Goal: Transaction & Acquisition: Book appointment/travel/reservation

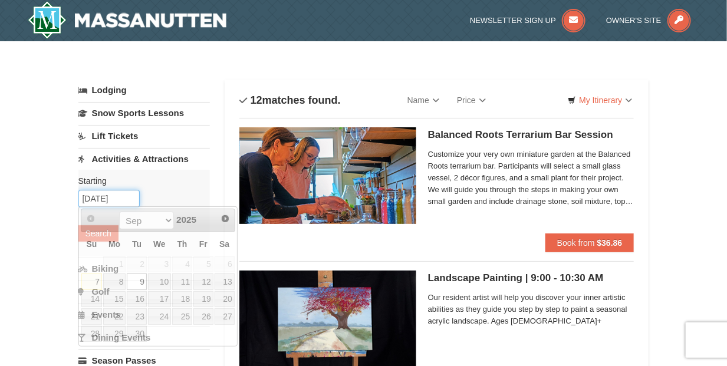
click at [130, 195] on input "[DATE]" at bounding box center [108, 199] width 61 height 18
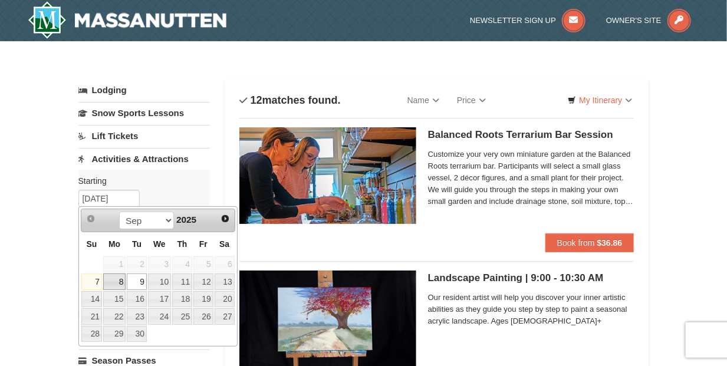
click at [114, 274] on link "8" at bounding box center [114, 282] width 22 height 17
type input "09/08/2025"
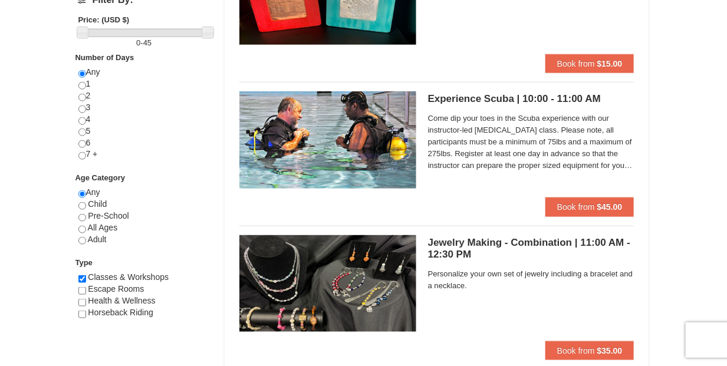
scroll to position [491, 0]
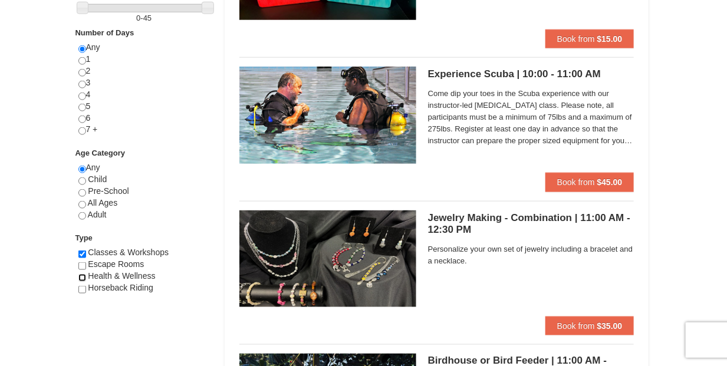
click at [81, 274] on input "checkbox" at bounding box center [82, 278] width 8 height 8
checkbox input "true"
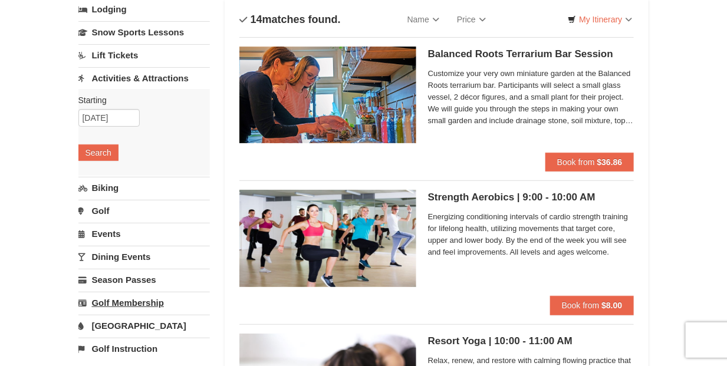
scroll to position [0, 0]
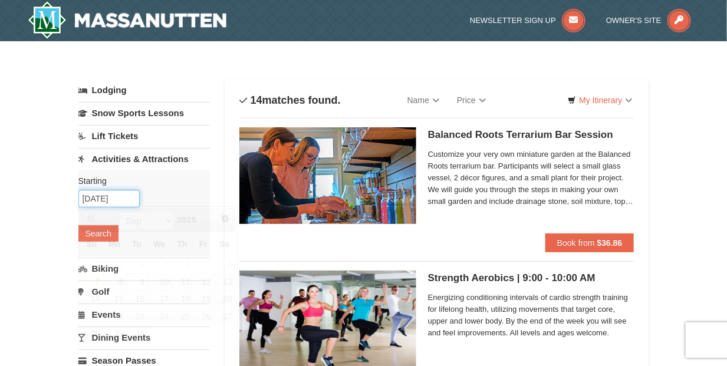
click at [94, 202] on input "09/09/2025" at bounding box center [108, 199] width 61 height 18
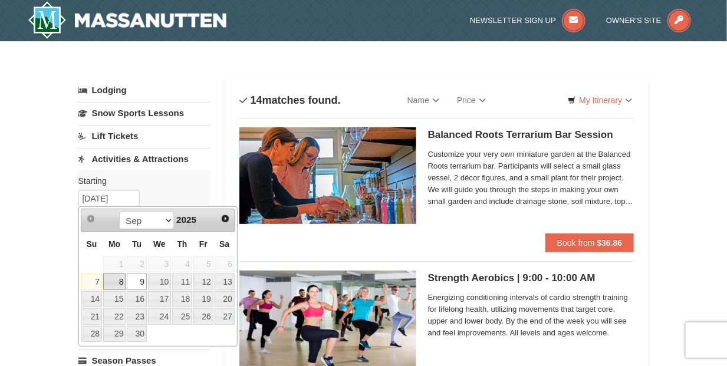
click at [114, 278] on link "8" at bounding box center [114, 282] width 22 height 17
type input "[DATE]"
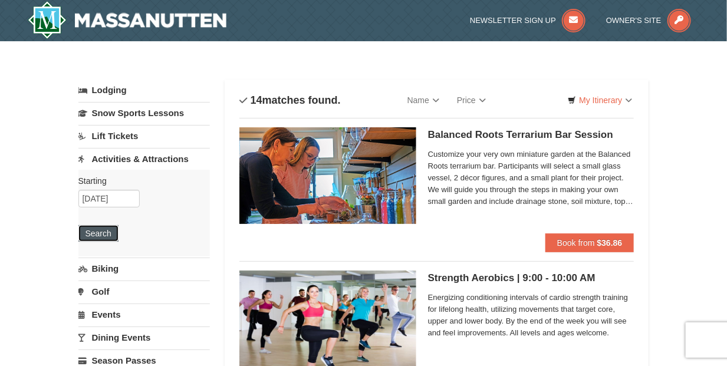
click at [94, 229] on button "Search" at bounding box center [98, 233] width 40 height 17
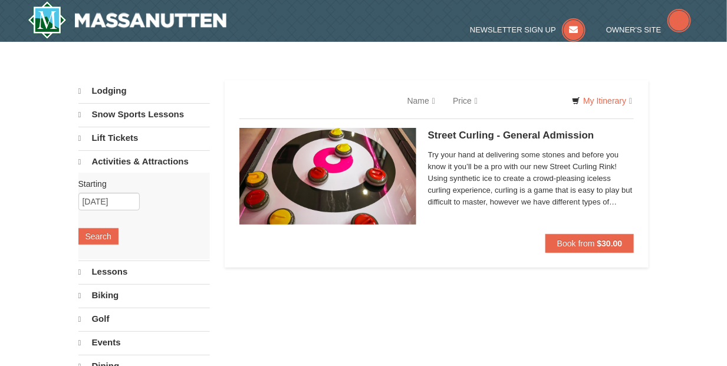
select select "9"
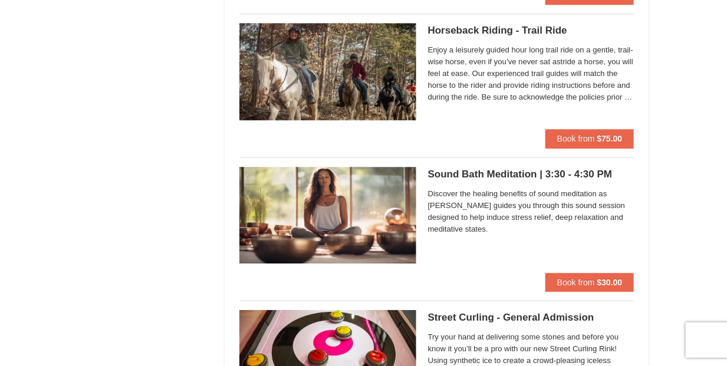
scroll to position [1277, 0]
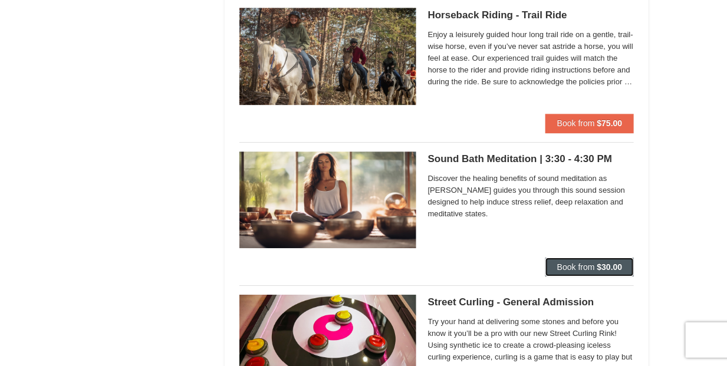
click at [576, 262] on span "Book from" at bounding box center [576, 266] width 38 height 9
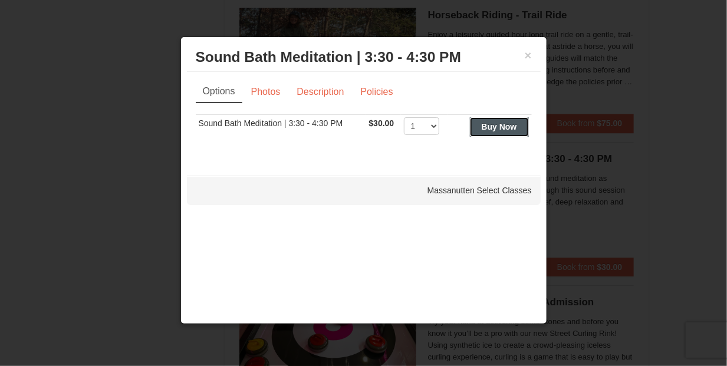
click at [489, 126] on strong "Buy Now" at bounding box center [499, 126] width 35 height 9
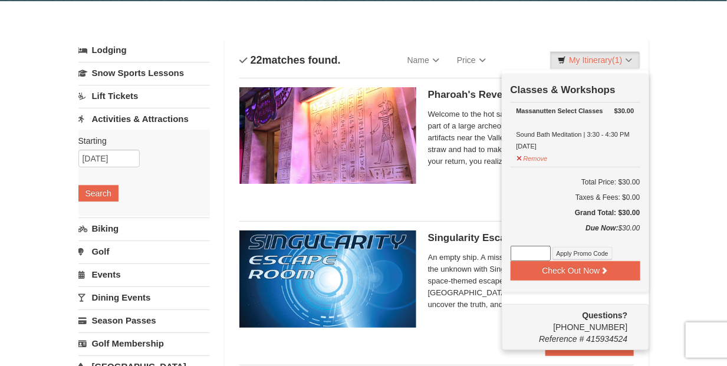
scroll to position [101, 0]
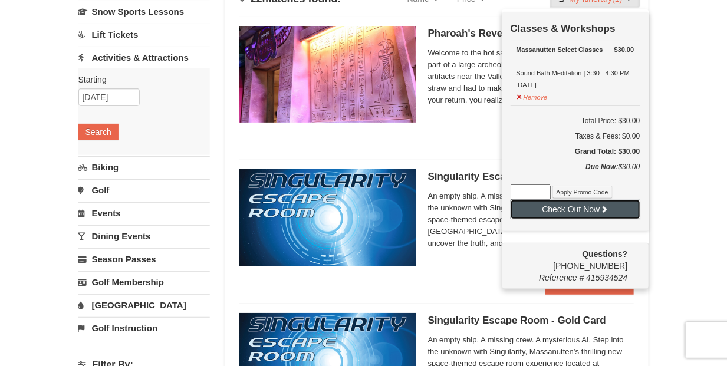
click at [582, 208] on button "Check Out Now" at bounding box center [576, 209] width 130 height 19
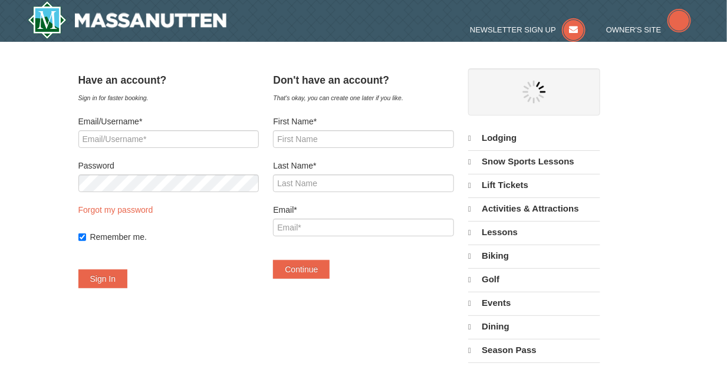
select select "9"
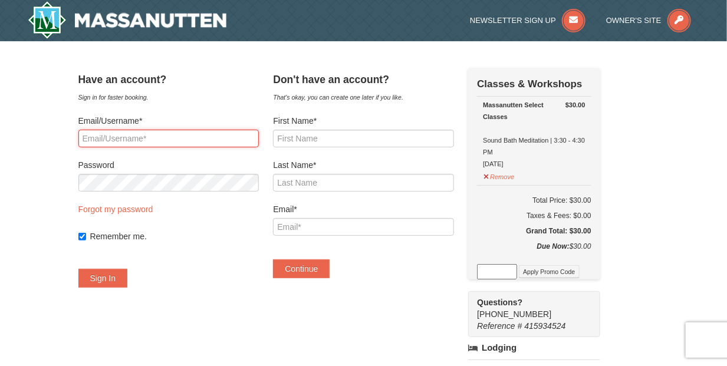
click at [117, 133] on input "Email/Username*" at bounding box center [168, 139] width 180 height 18
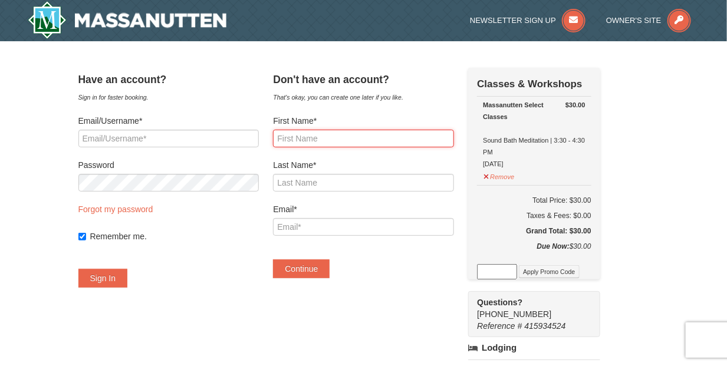
click at [324, 134] on input "First Name*" at bounding box center [363, 139] width 180 height 18
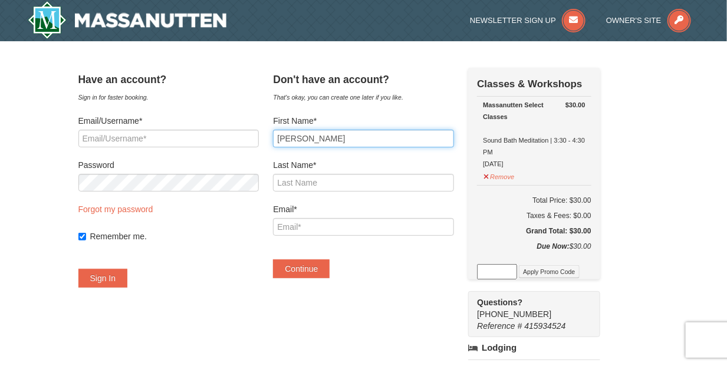
type input "Demara"
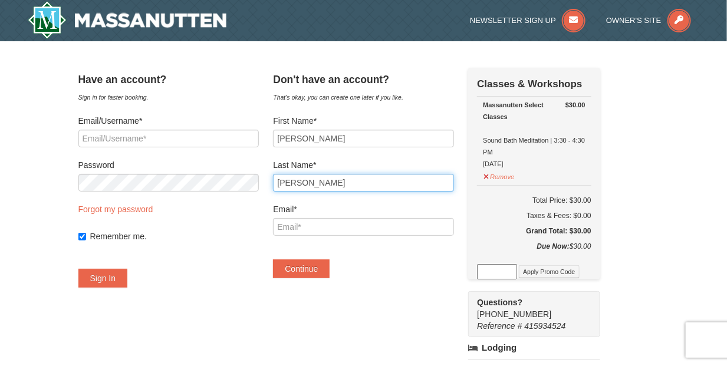
type input "Stamler"
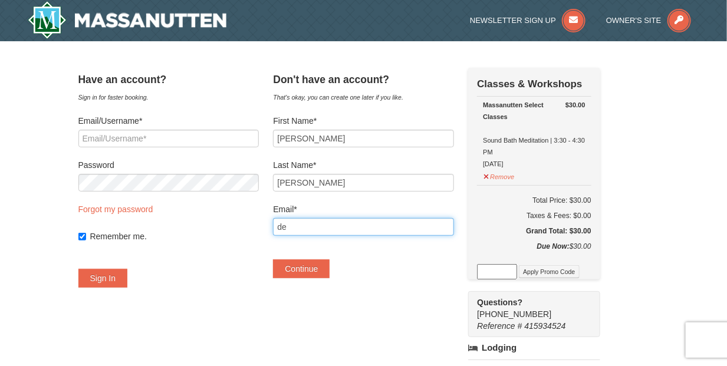
type input "d"
type input "a"
type input "demara.stamler@gmail.com"
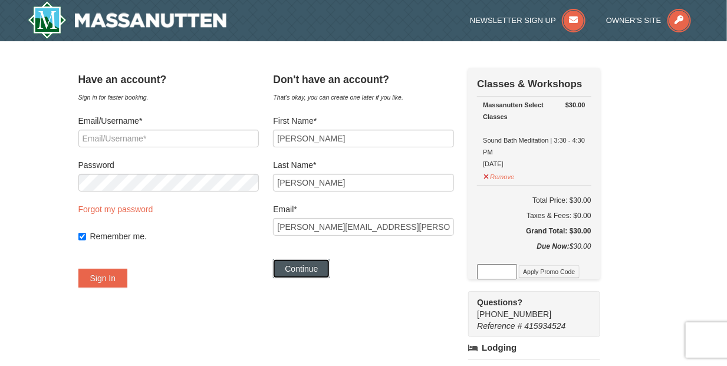
click at [315, 265] on button "Continue" at bounding box center [301, 268] width 57 height 19
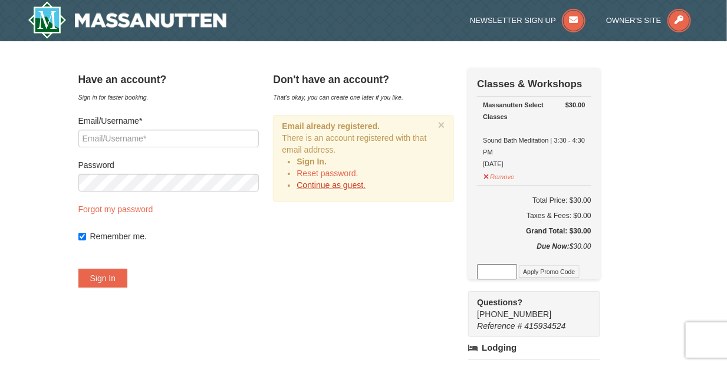
click at [327, 182] on link "Continue as guest." at bounding box center [331, 184] width 69 height 9
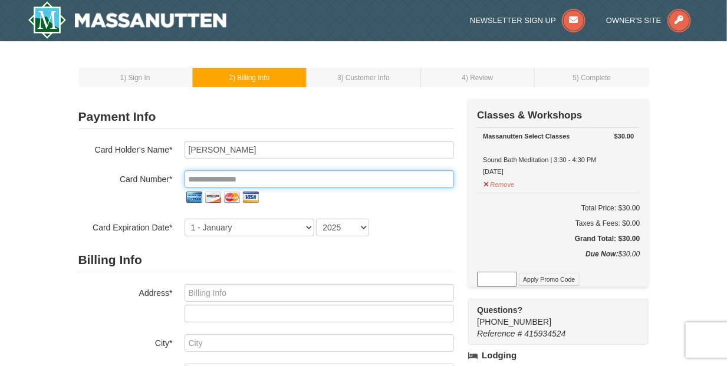
click at [277, 183] on input "tel" at bounding box center [319, 179] width 269 height 18
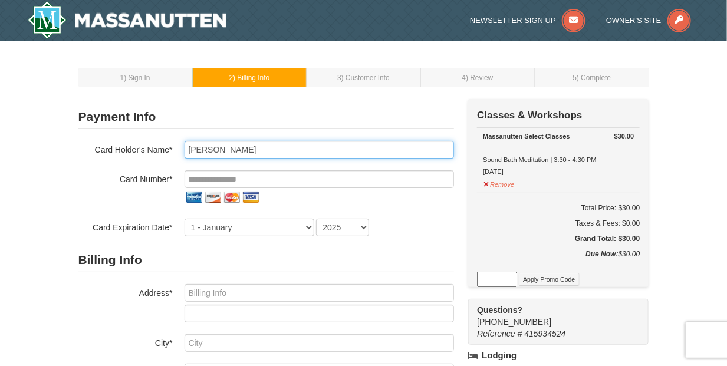
type input "Blake Stamler"
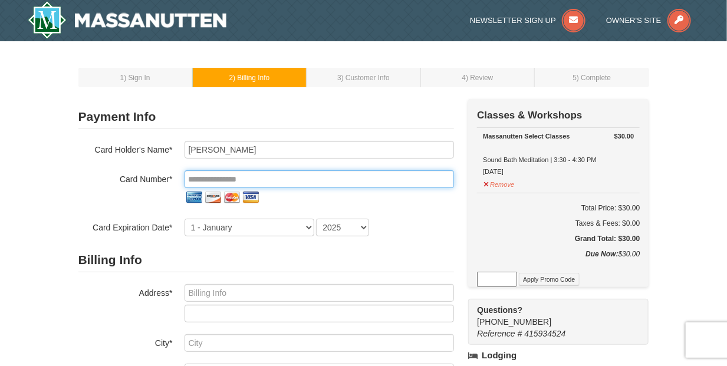
type input "**********"
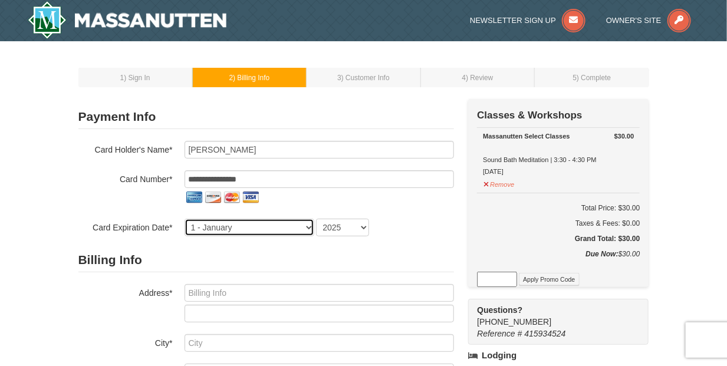
select select "7"
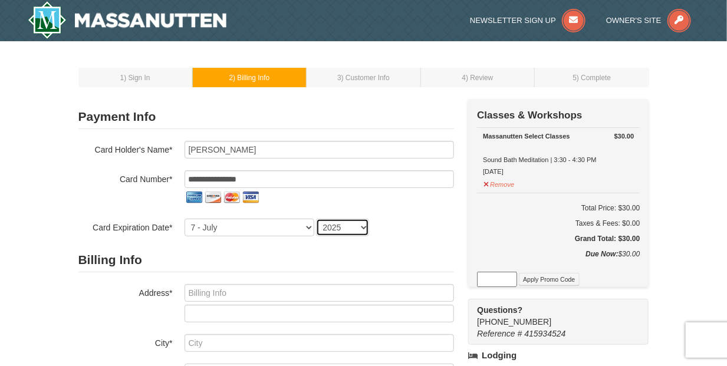
select select "2030"
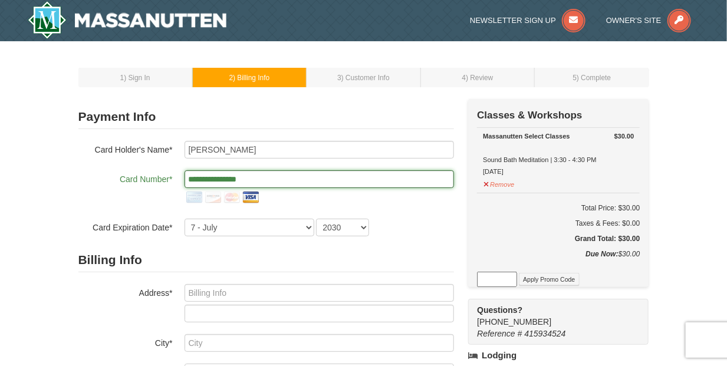
scroll to position [98, 0]
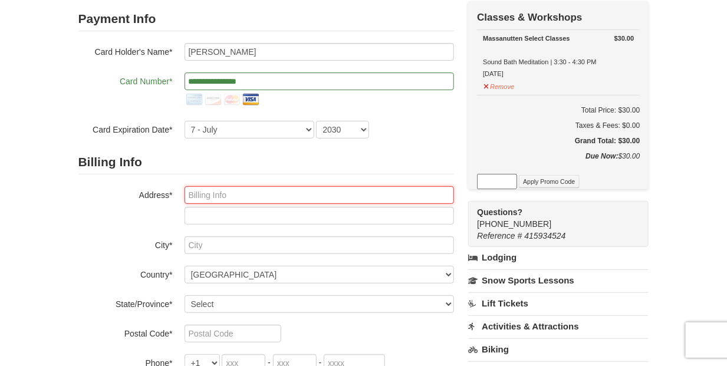
click at [215, 192] on input "text" at bounding box center [319, 195] width 269 height 18
type input "9079 Cudlipp Avenue"
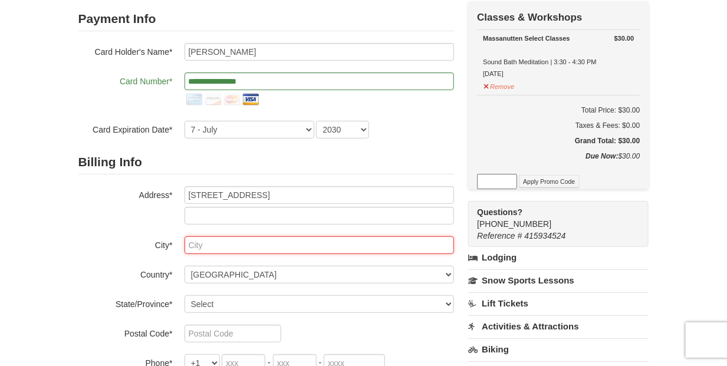
type input "Mechanicsville"
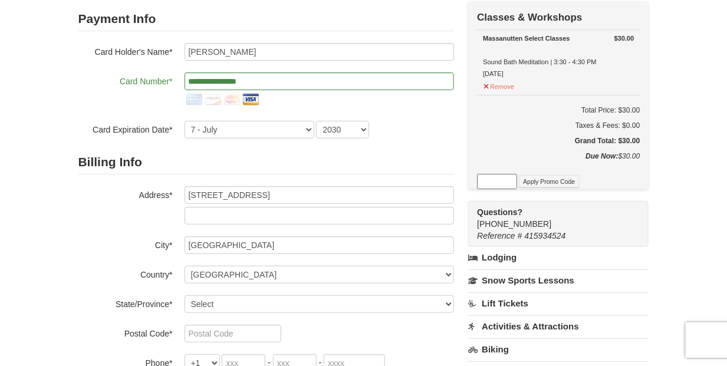
select select "VA"
type input "23116"
type input "703"
type input "855"
type input "0591"
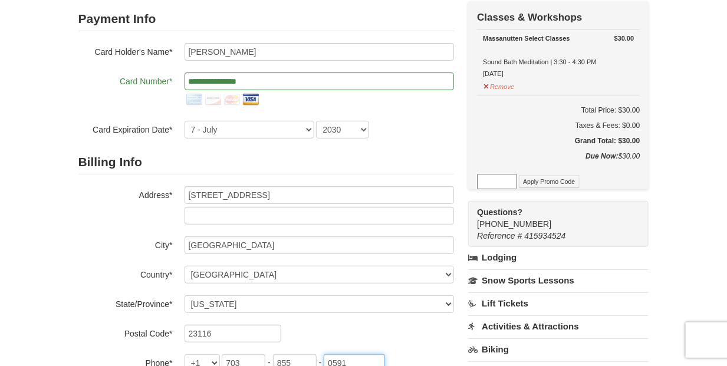
type input "blake.stamler@gmail.com"
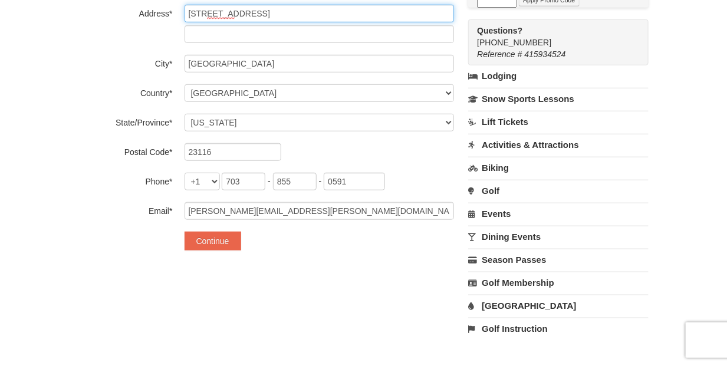
scroll to position [295, 0]
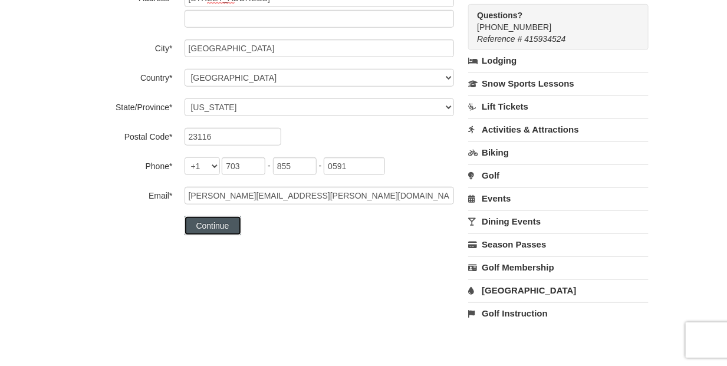
click at [218, 225] on button "Continue" at bounding box center [213, 225] width 57 height 19
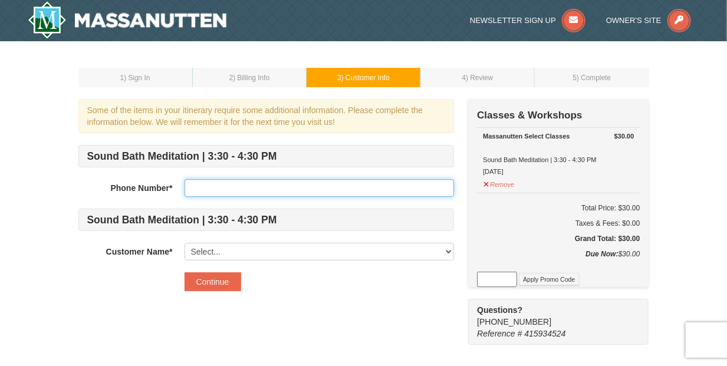
click at [200, 187] on input "text" at bounding box center [319, 188] width 269 height 18
type input "7038674774"
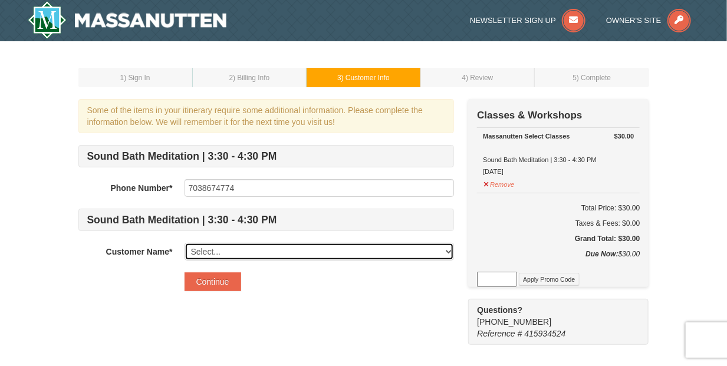
select select "28237787"
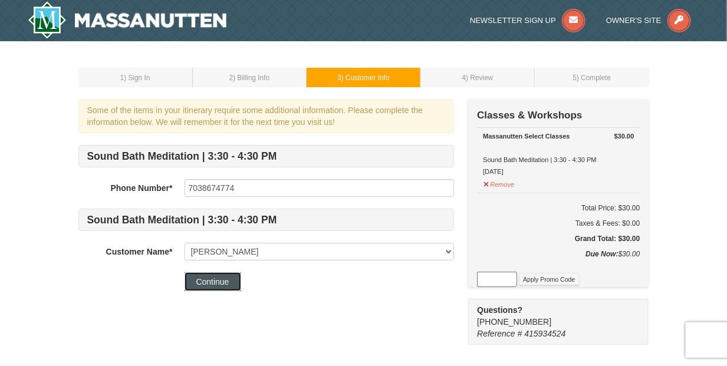
click at [215, 278] on button "Continue" at bounding box center [213, 281] width 57 height 19
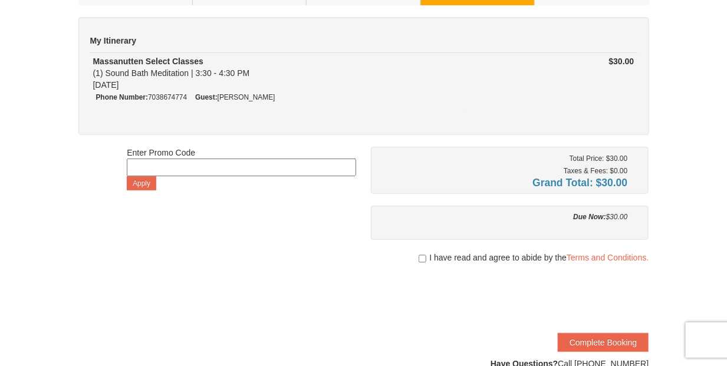
scroll to position [98, 0]
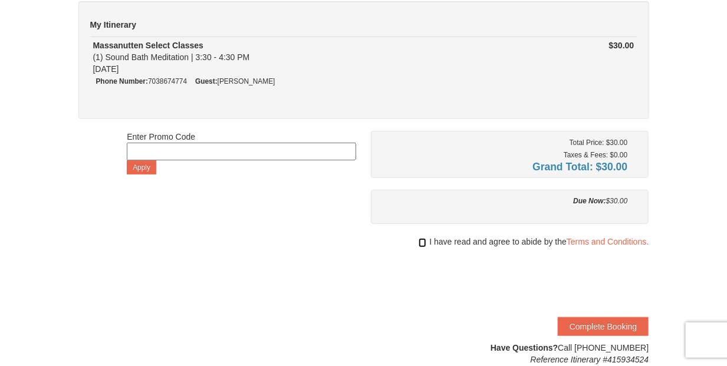
click at [420, 238] on input "checkbox" at bounding box center [423, 242] width 8 height 9
checkbox input "true"
click at [599, 322] on button "Complete Booking" at bounding box center [603, 326] width 91 height 19
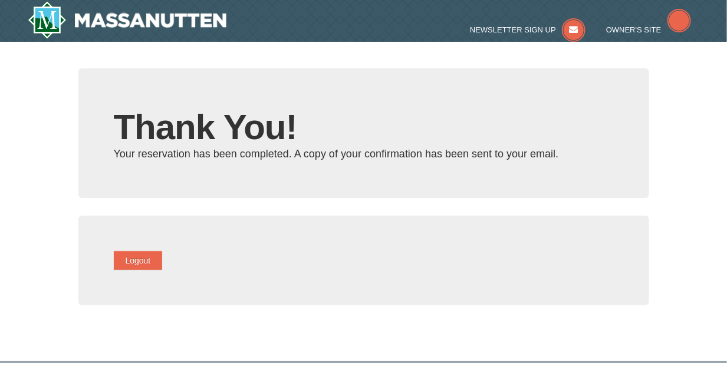
type input "blake.stamler@gmail.com"
